Goal: Task Accomplishment & Management: Use online tool/utility

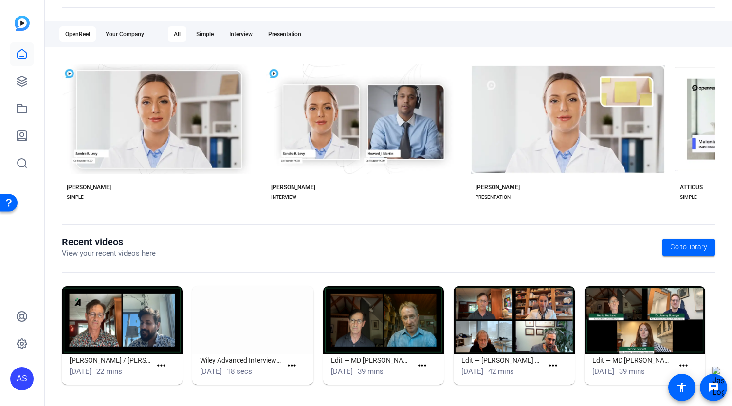
click at [126, 324] on img at bounding box center [122, 320] width 121 height 68
click at [145, 322] on img at bounding box center [122, 320] width 121 height 68
click at [171, 365] on span at bounding box center [163, 365] width 24 height 23
click at [163, 364] on mat-icon "more_horiz" at bounding box center [161, 365] width 12 height 12
click at [166, 379] on span "View" at bounding box center [181, 379] width 39 height 12
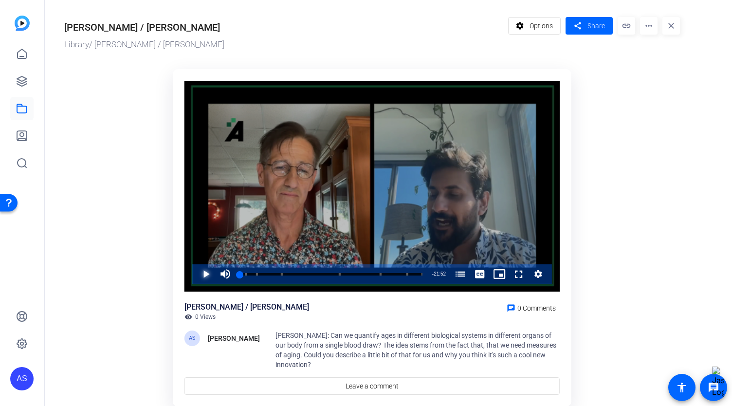
click at [196, 278] on span "Video Player" at bounding box center [196, 273] width 0 height 19
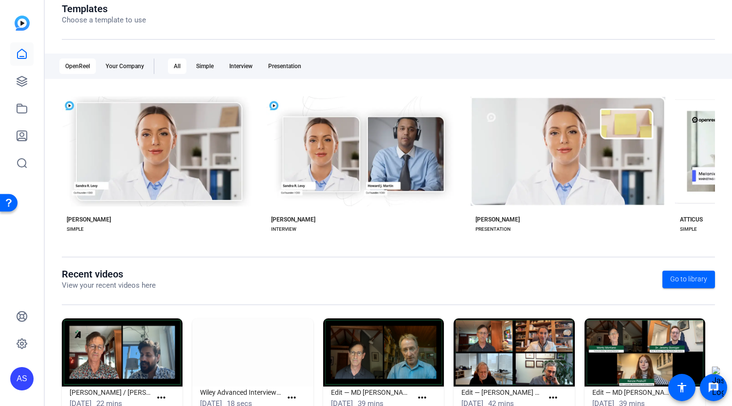
scroll to position [146, 0]
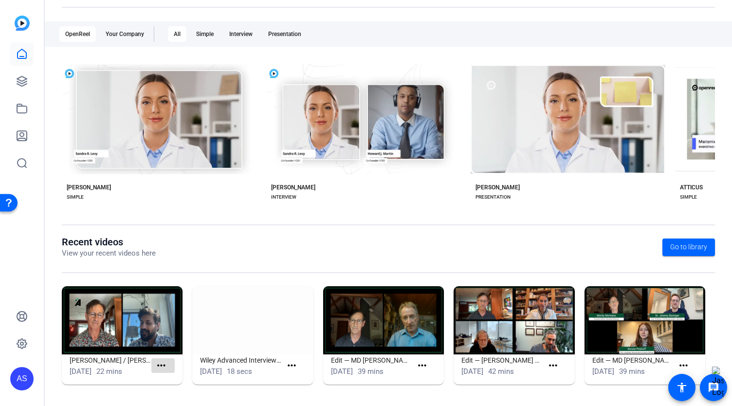
click at [155, 364] on mat-icon "more_horiz" at bounding box center [161, 365] width 12 height 12
click at [165, 372] on div "View" at bounding box center [181, 379] width 54 height 17
click at [166, 377] on mat-card-content "Monty / Raghav Oct 1, 2025 22 mins more_horiz" at bounding box center [122, 369] width 121 height 31
click at [164, 368] on mat-icon "more_horiz" at bounding box center [161, 365] width 12 height 12
click at [172, 381] on span "View" at bounding box center [181, 379] width 39 height 12
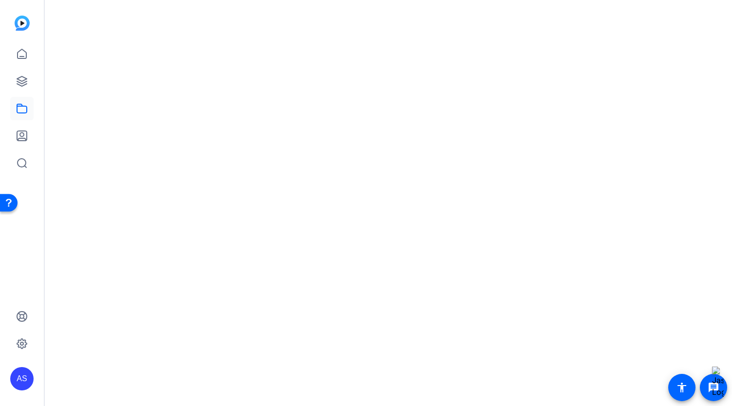
scroll to position [0, 0]
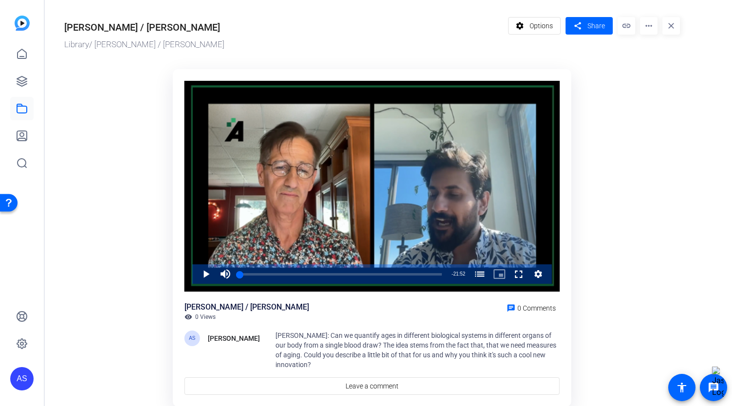
click at [640, 26] on mat-icon "more_horiz" at bounding box center [649, 26] width 18 height 18
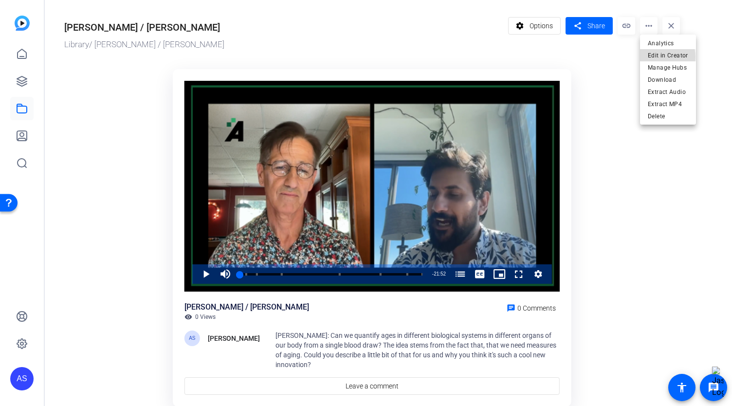
click at [656, 57] on span "Edit in Creator" at bounding box center [667, 56] width 40 height 12
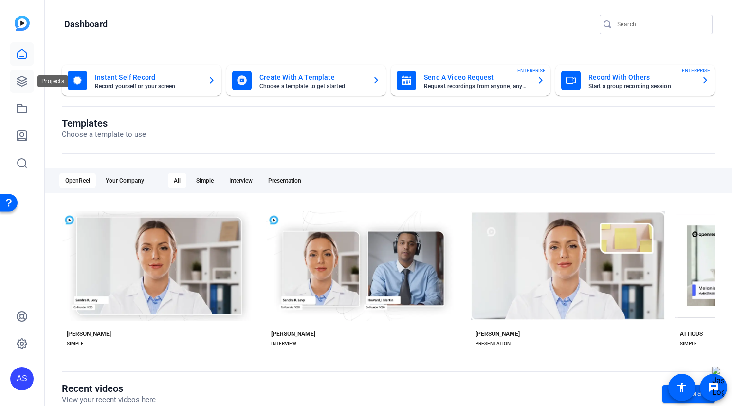
click at [15, 83] on link at bounding box center [21, 81] width 23 height 23
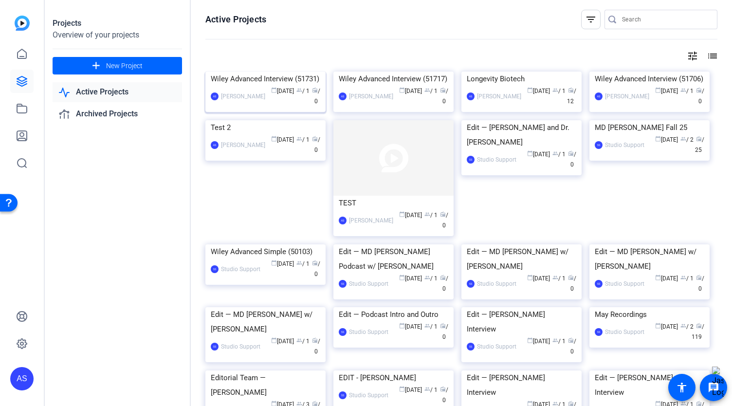
click at [273, 72] on img at bounding box center [265, 72] width 120 height 0
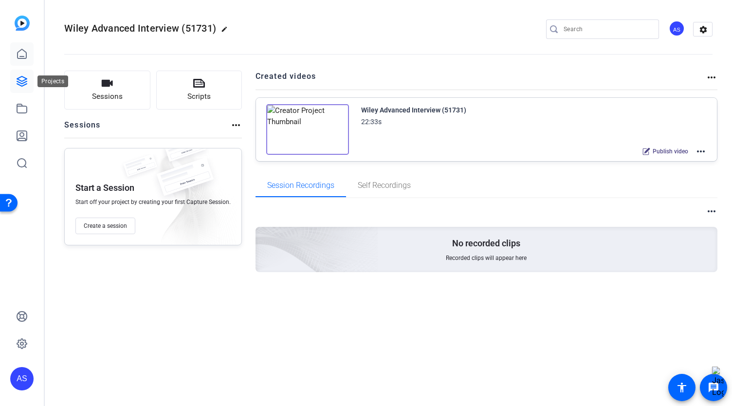
click at [20, 49] on icon at bounding box center [22, 54] width 12 height 12
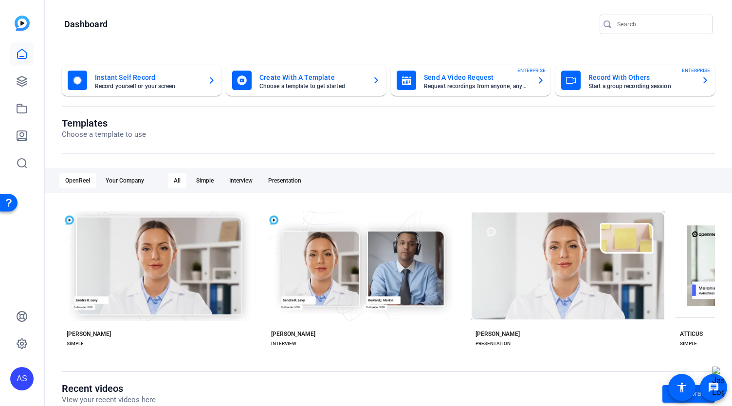
click at [295, 81] on mat-card-title "Create With A Template" at bounding box center [311, 78] width 105 height 12
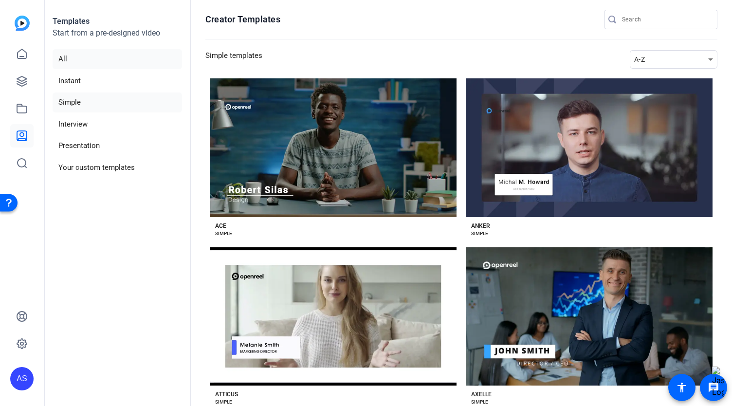
click at [71, 64] on li "All" at bounding box center [117, 59] width 129 height 20
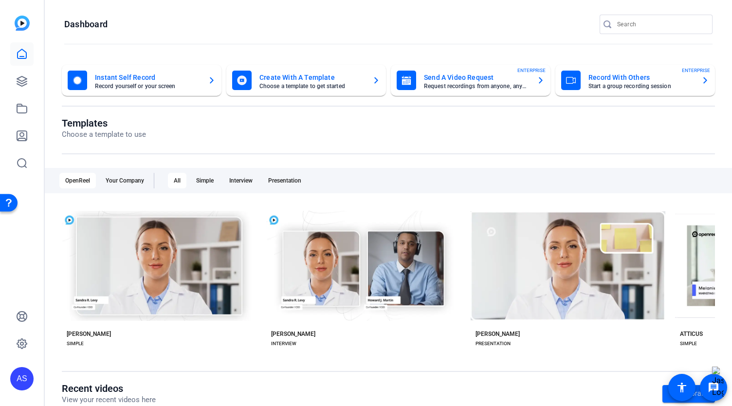
click at [330, 82] on mat-card-title "Create With A Template" at bounding box center [311, 78] width 105 height 12
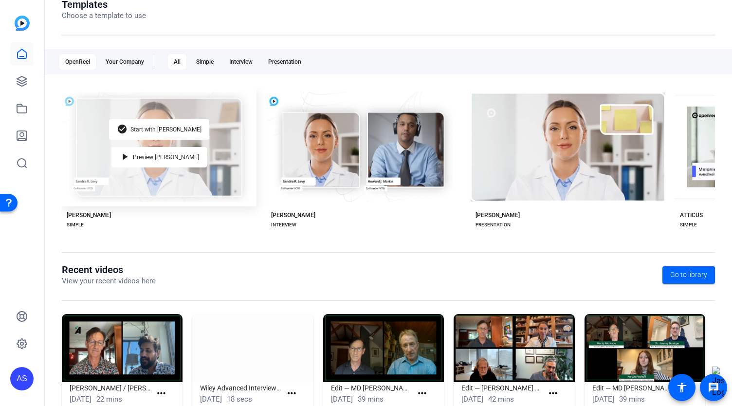
scroll to position [146, 0]
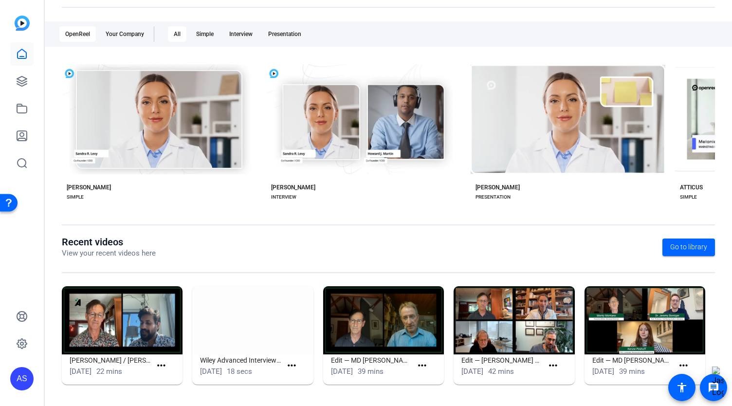
click at [151, 328] on img at bounding box center [122, 320] width 121 height 68
click at [128, 329] on img at bounding box center [122, 320] width 121 height 68
click at [163, 367] on mat-icon "more_horiz" at bounding box center [161, 365] width 12 height 12
click at [168, 378] on span "View" at bounding box center [181, 379] width 39 height 12
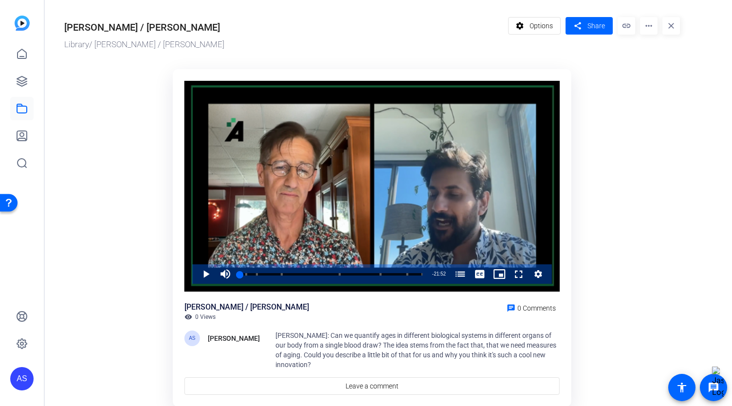
click at [649, 27] on mat-icon "more_horiz" at bounding box center [649, 26] width 18 height 18
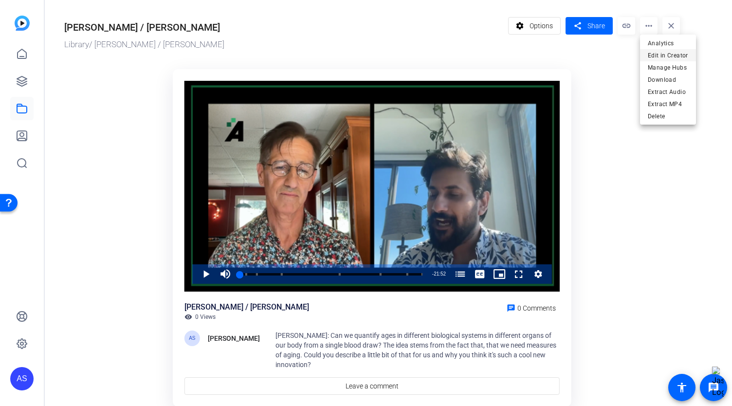
click at [650, 53] on span "Edit in Creator" at bounding box center [667, 56] width 40 height 12
